Goal: Information Seeking & Learning: Learn about a topic

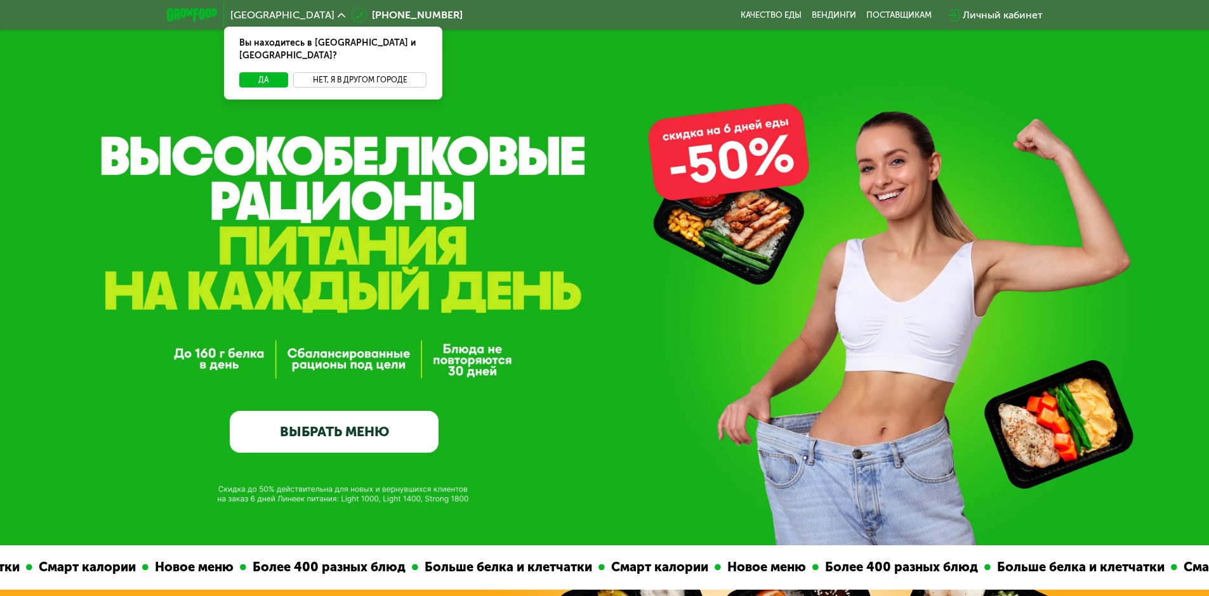
click at [331, 72] on button "Нет, я в другом городе" at bounding box center [360, 79] width 134 height 15
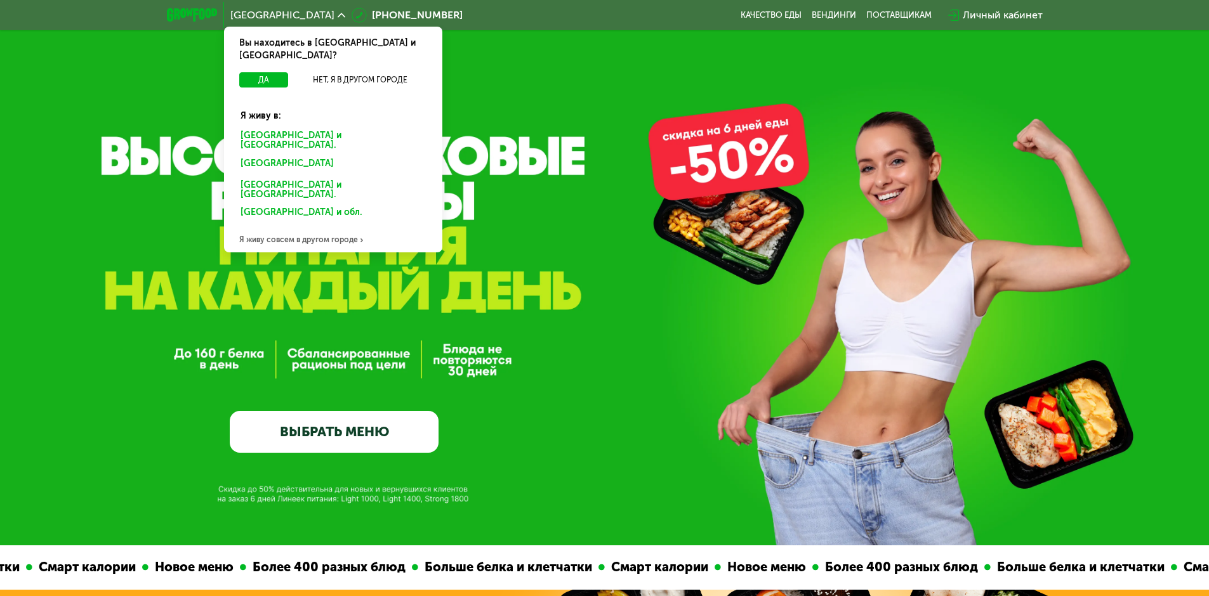
click at [297, 128] on div "[GEOGRAPHIC_DATA] и [GEOGRAPHIC_DATA]." at bounding box center [333, 141] width 203 height 27
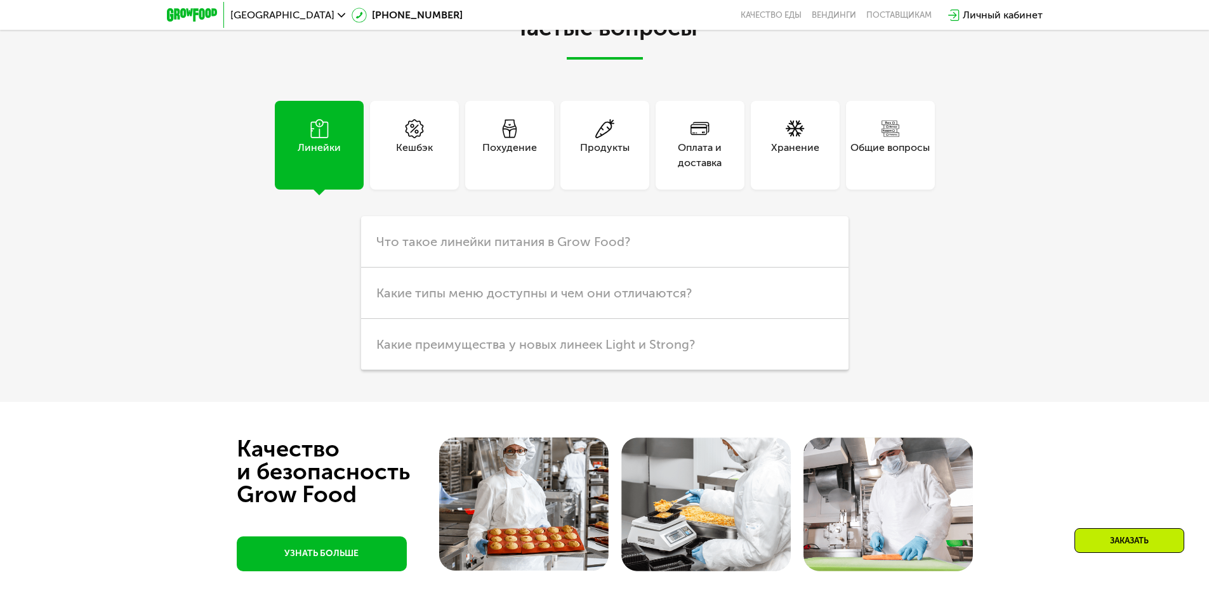
scroll to position [3616, 0]
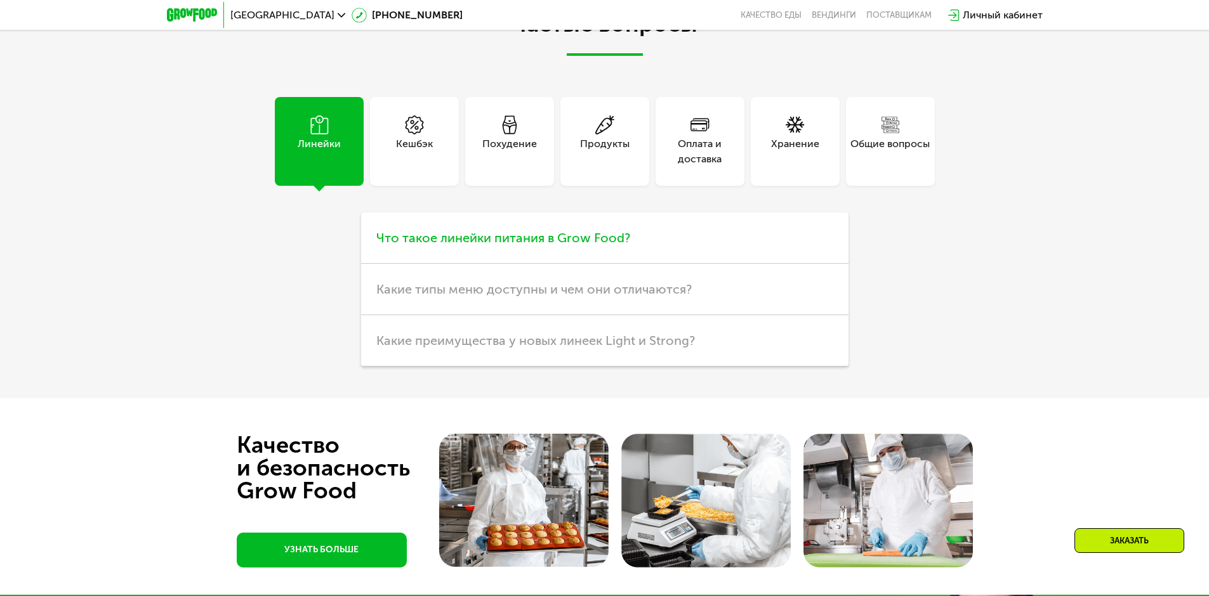
click at [550, 246] on span "Что такое линейки питания в Grow Food?" at bounding box center [503, 237] width 254 height 15
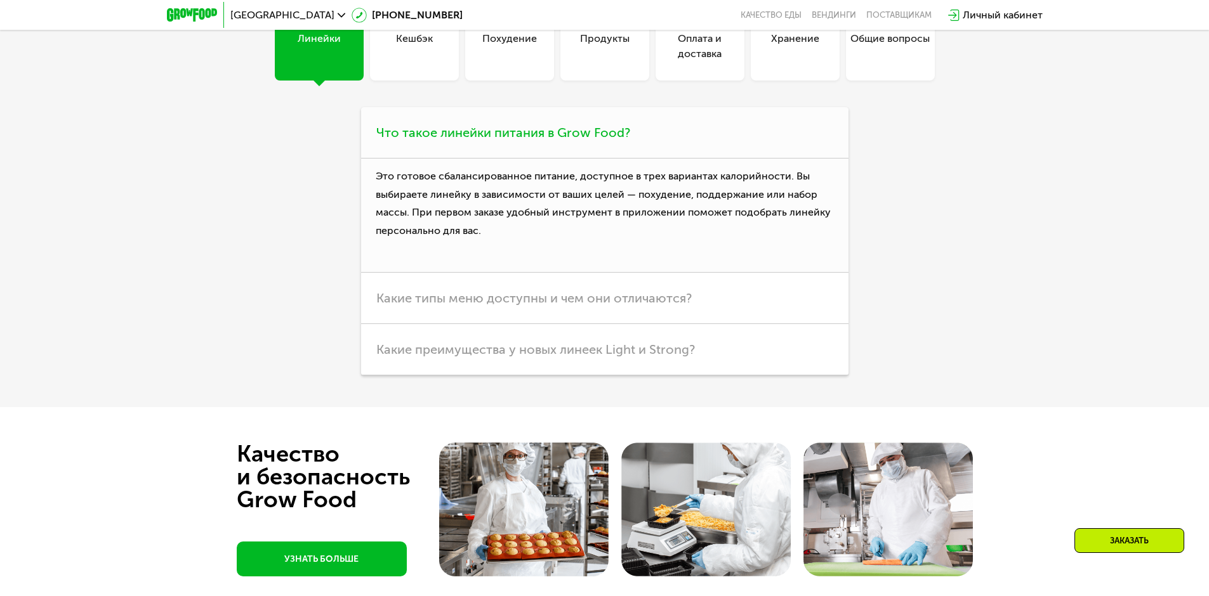
scroll to position [3743, 0]
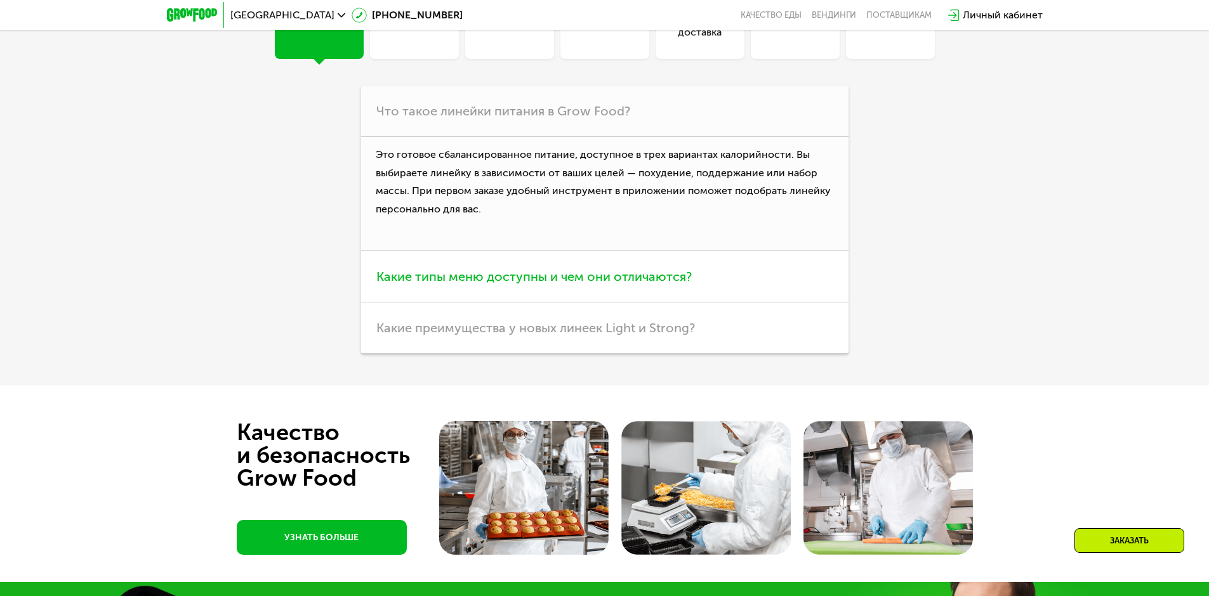
click at [540, 284] on span "Какие типы меню доступны и чем они отличаются?" at bounding box center [533, 276] width 315 height 15
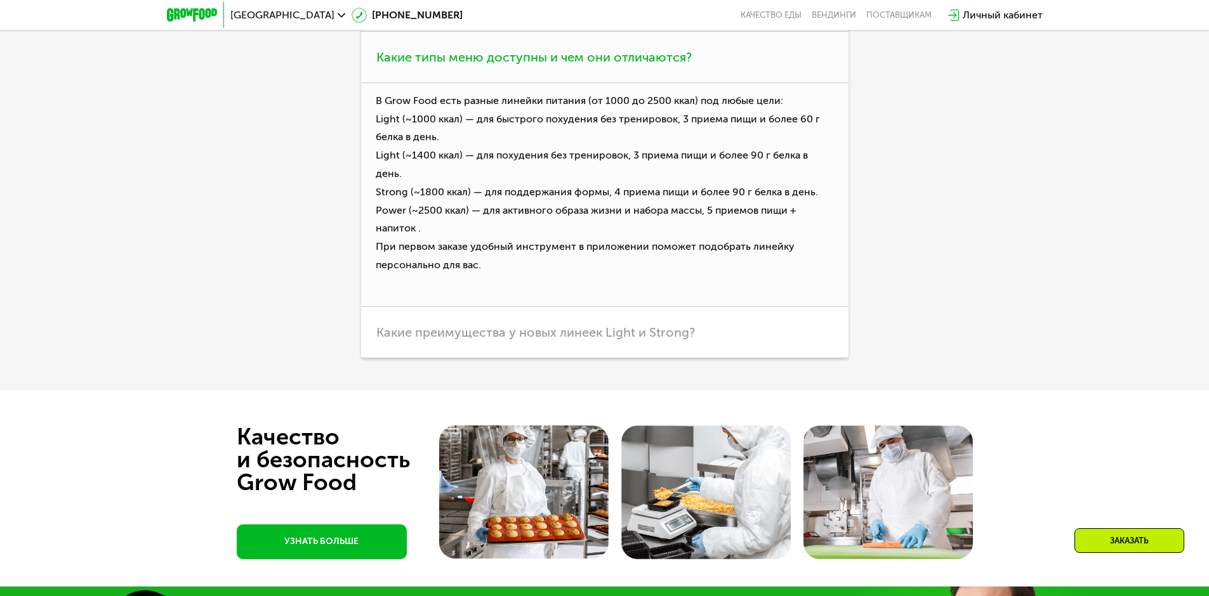
scroll to position [3870, 0]
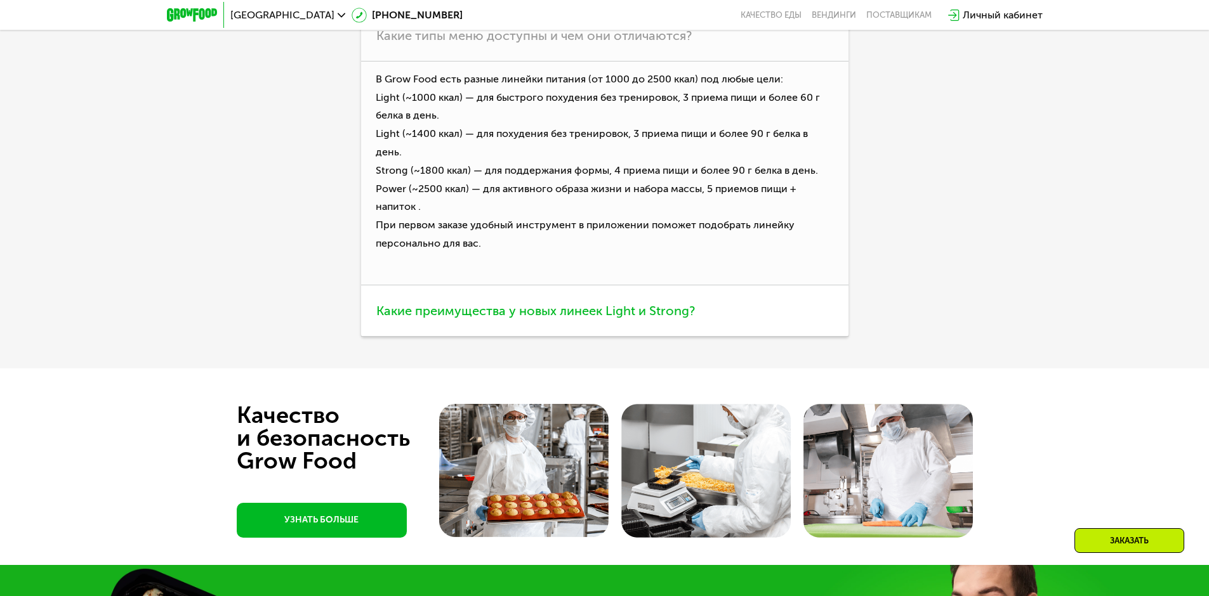
click at [502, 318] on span "Какие преимущества у новых линеек Light и Strong?" at bounding box center [535, 310] width 318 height 15
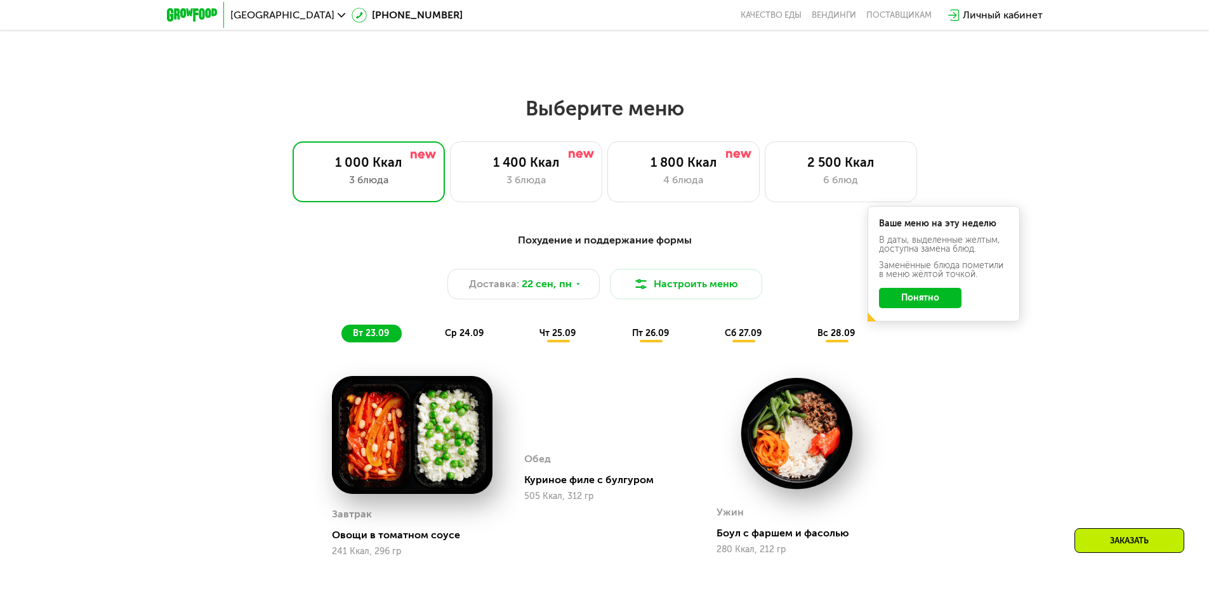
scroll to position [966, 0]
